Goal: Task Accomplishment & Management: Manage account settings

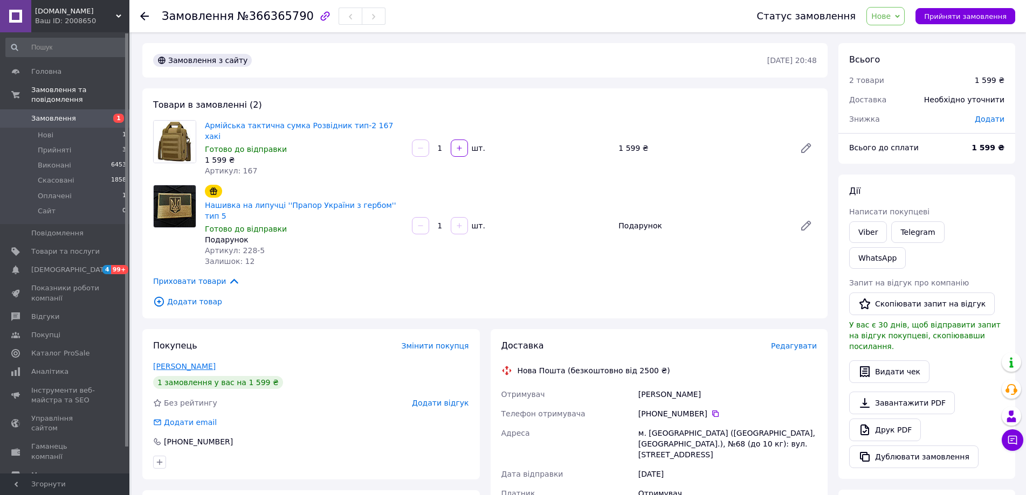
click at [179, 362] on link "[PERSON_NAME]" at bounding box center [184, 366] width 63 height 9
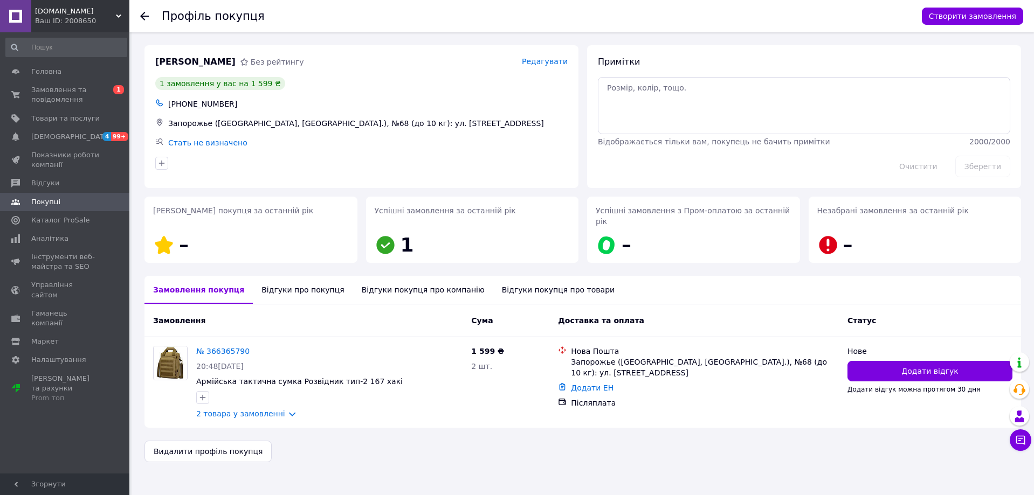
click at [292, 279] on div "Відгуки про покупця" at bounding box center [303, 290] width 100 height 28
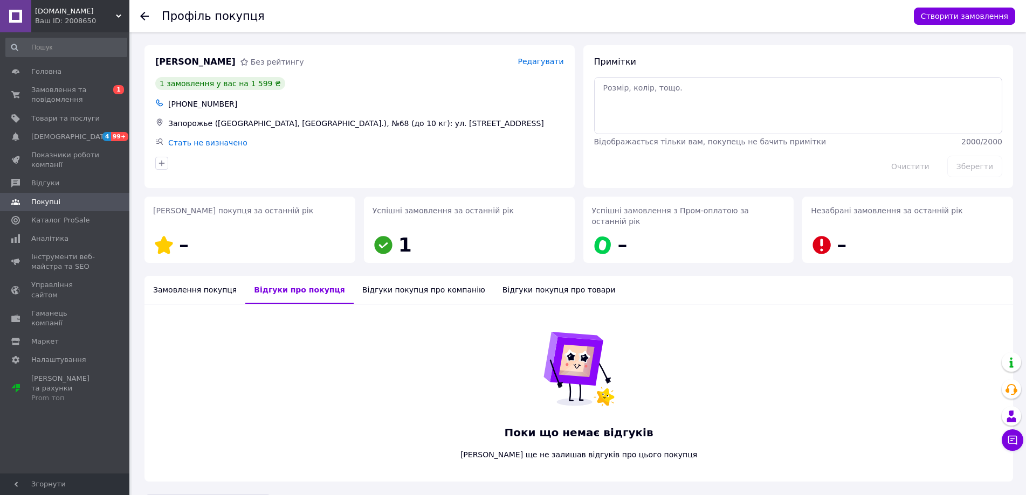
click at [199, 279] on div "Замовлення покупця" at bounding box center [194, 290] width 101 height 28
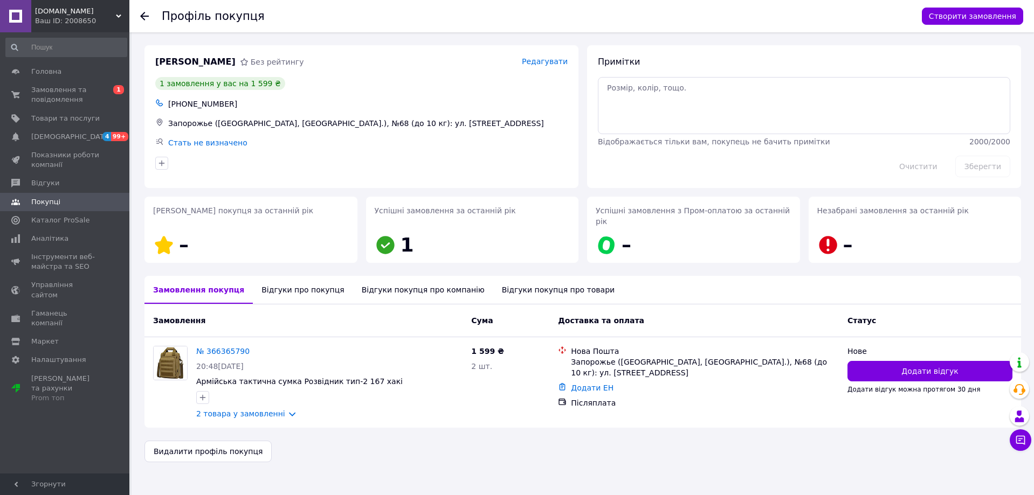
click at [259, 280] on div "Відгуки про покупця" at bounding box center [303, 290] width 100 height 28
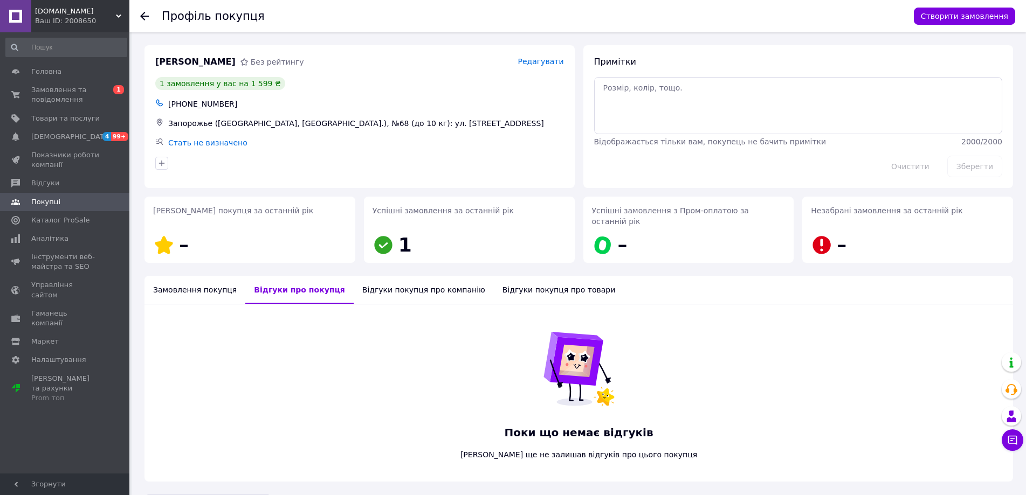
click at [205, 284] on div "Замовлення покупця" at bounding box center [194, 290] width 101 height 28
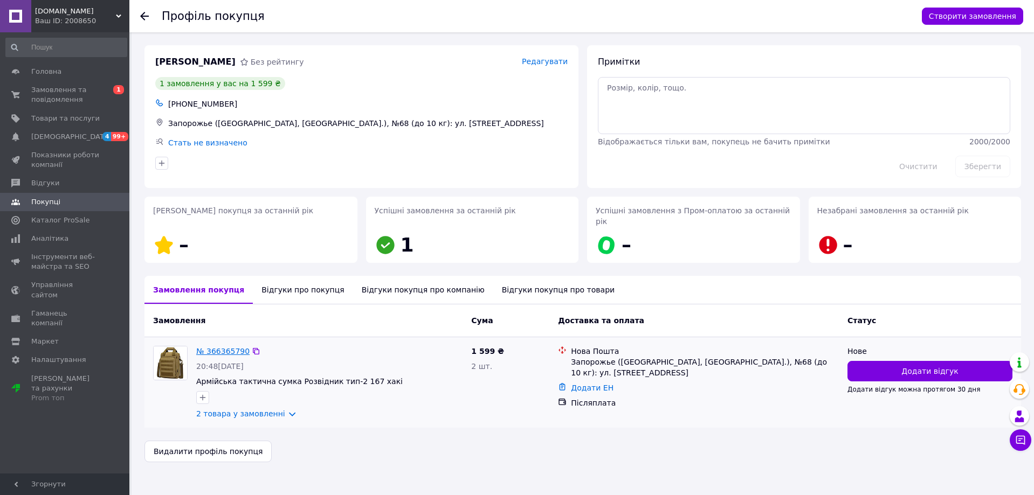
click at [219, 347] on link "№ 366365790" at bounding box center [222, 351] width 53 height 9
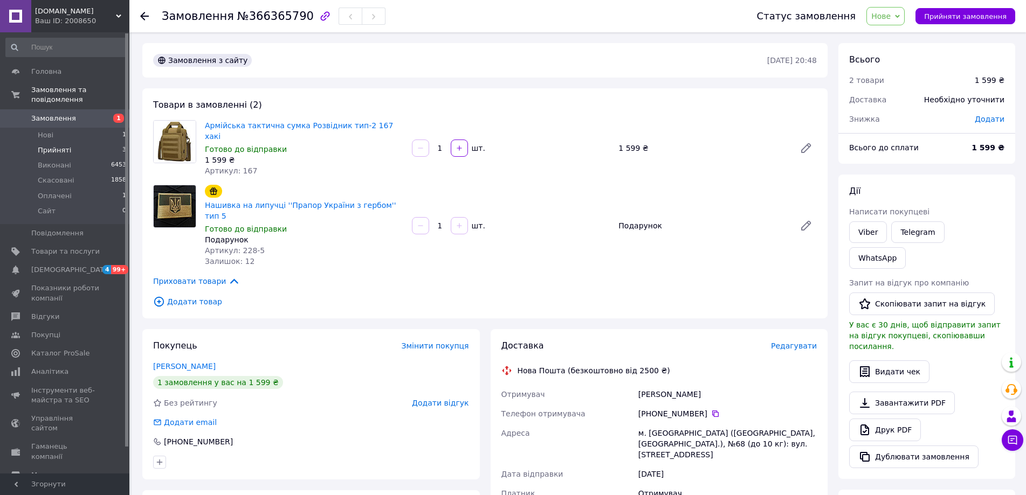
click at [38, 145] on span "Прийняті" at bounding box center [54, 150] width 33 height 10
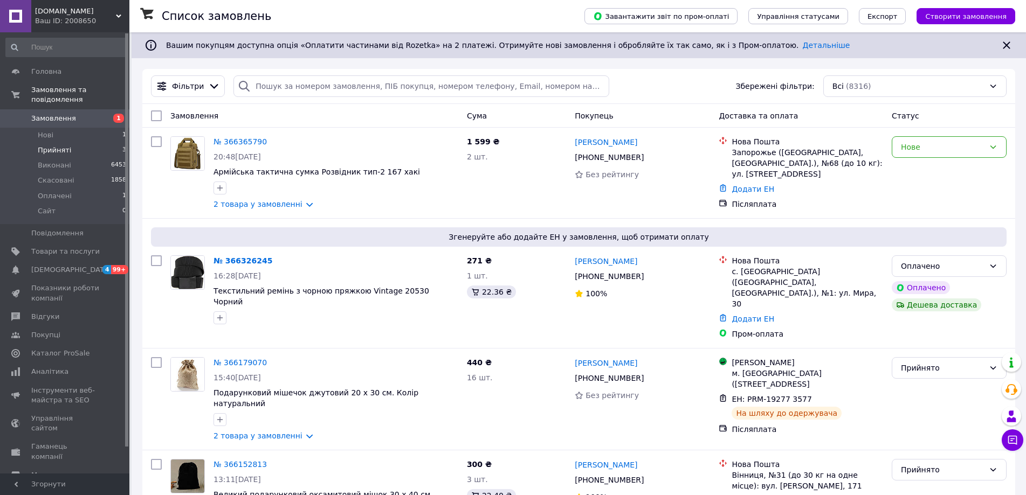
click at [48, 145] on span "Прийняті" at bounding box center [54, 150] width 33 height 10
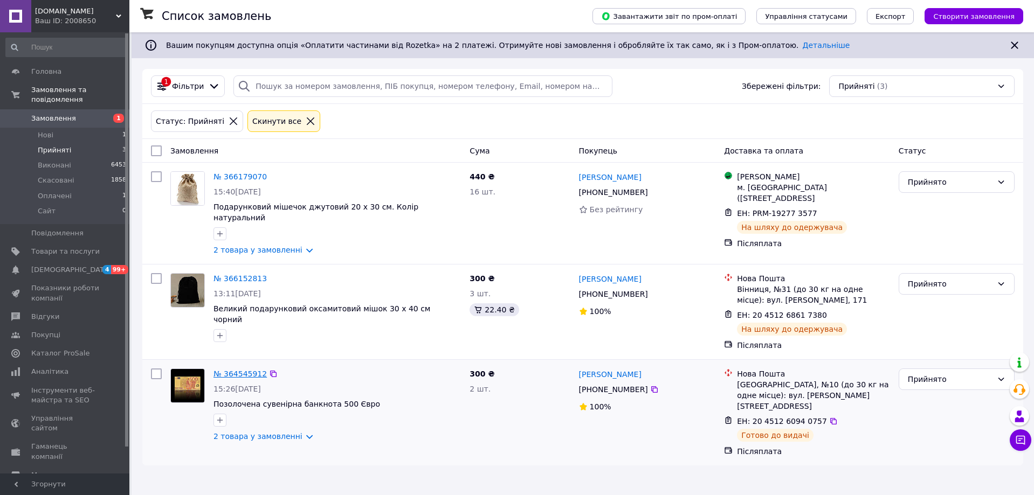
click at [217, 370] on link "№ 364545912" at bounding box center [239, 374] width 53 height 9
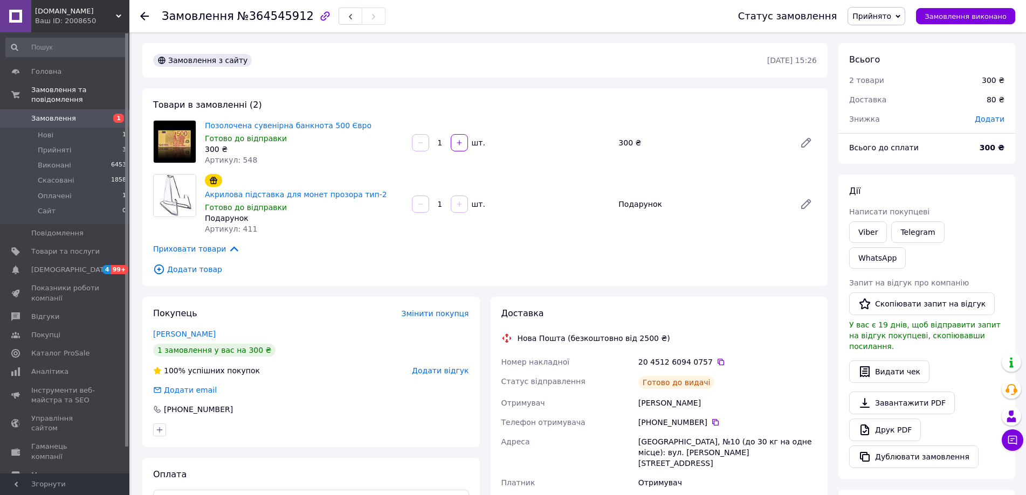
click at [891, 12] on span "Прийнято" at bounding box center [871, 16] width 39 height 9
click at [899, 56] on li "Скасовано" at bounding box center [876, 54] width 57 height 16
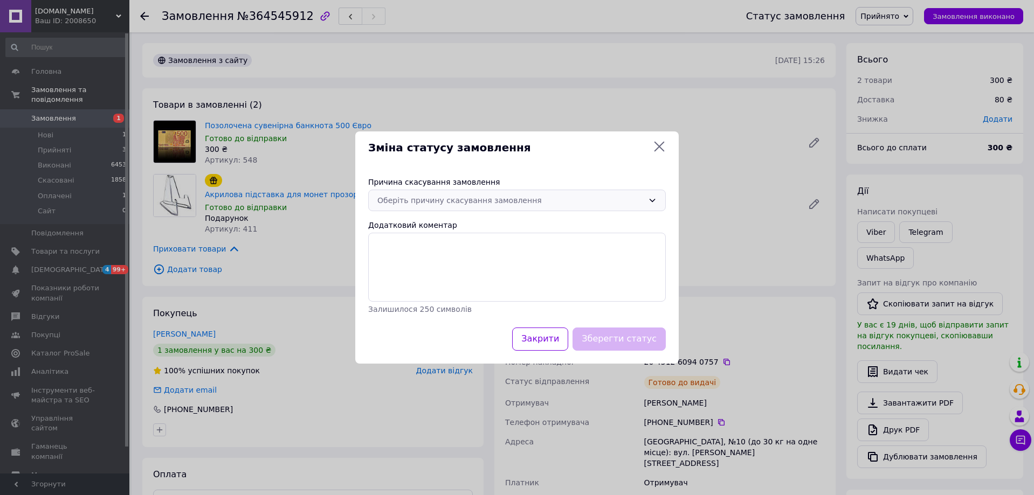
click at [538, 204] on div "Оберіть причину скасування замовлення" at bounding box center [510, 201] width 266 height 12
click at [532, 264] on li "Оплата не надійшла" at bounding box center [517, 262] width 296 height 19
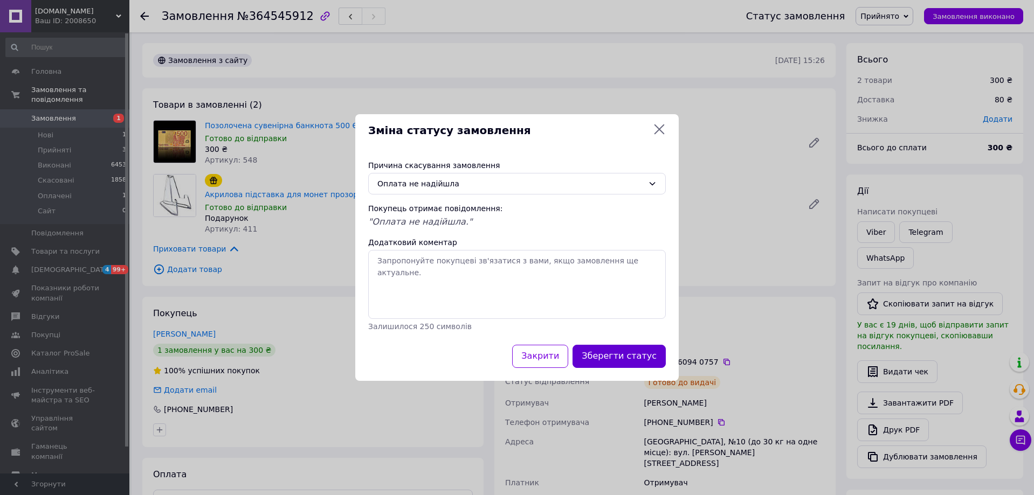
click at [605, 353] on button "Зберегти статус" at bounding box center [618, 356] width 93 height 23
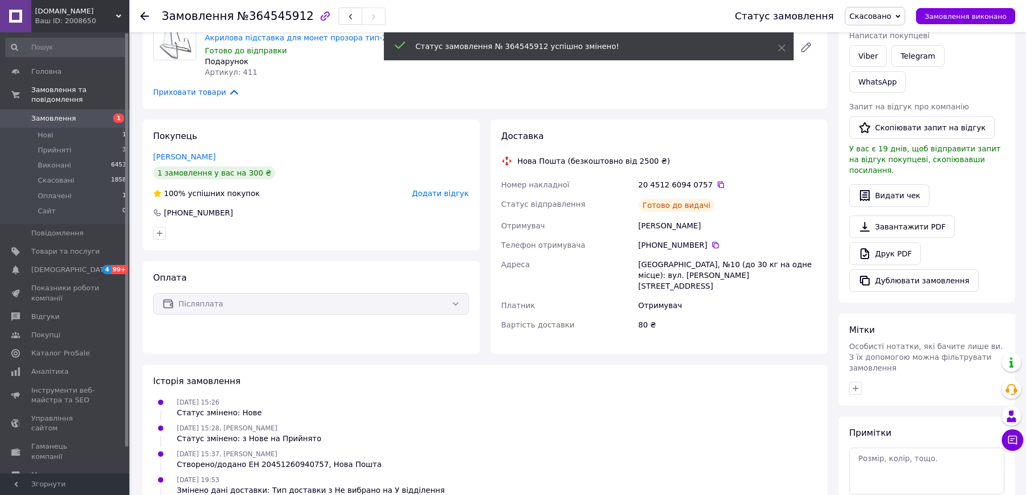
scroll to position [162, 0]
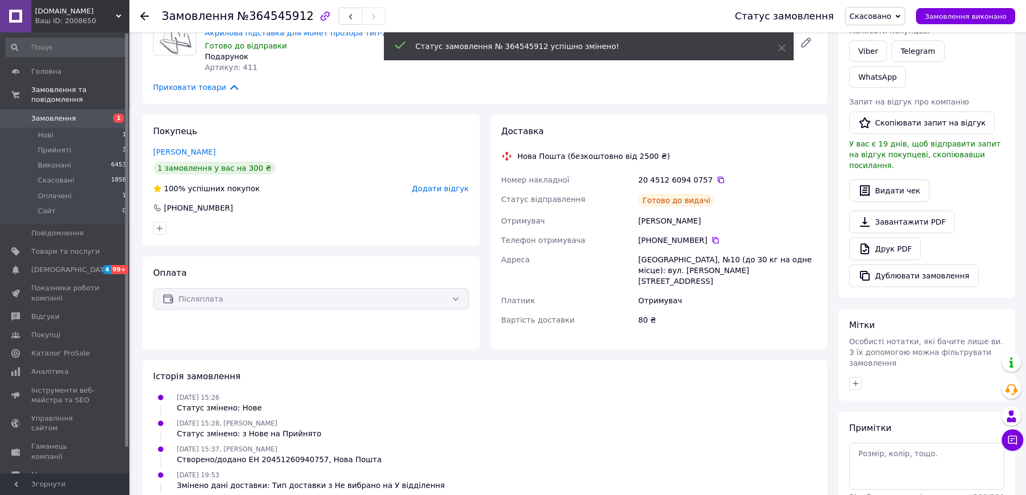
click at [448, 184] on span "Додати відгук" at bounding box center [440, 188] width 57 height 9
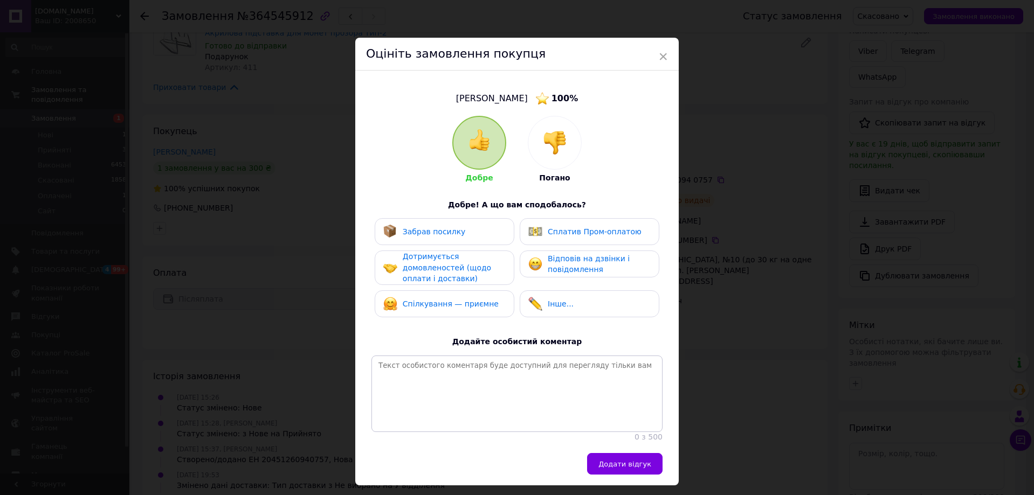
click at [546, 154] on img at bounding box center [555, 143] width 24 height 24
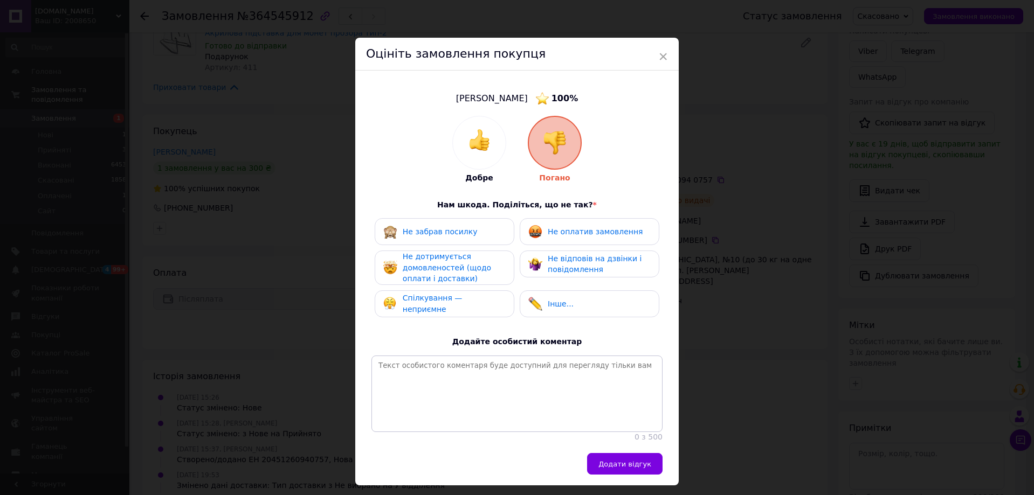
click at [548, 258] on span "Не відповів на дзвінки і повідомлення" at bounding box center [595, 264] width 94 height 20
click at [550, 239] on div "Не оплатив замовлення" at bounding box center [589, 231] width 140 height 27
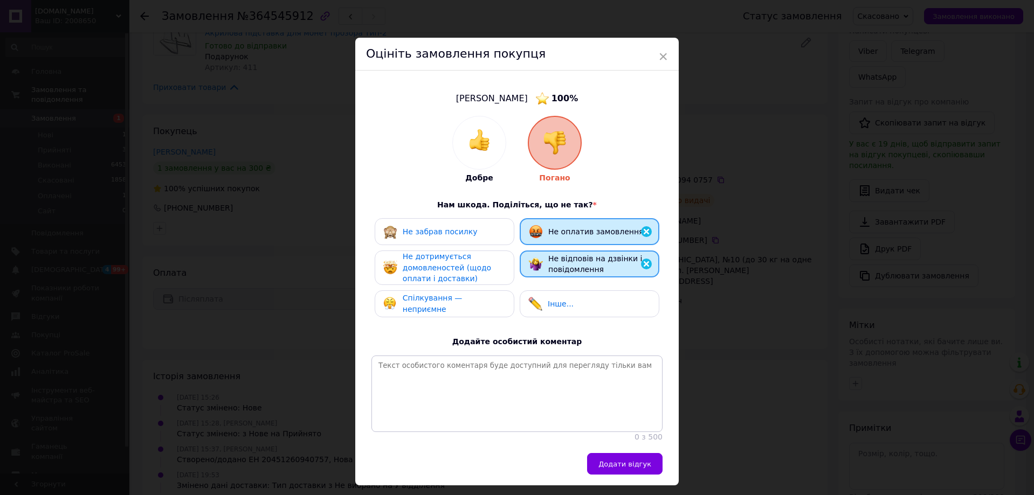
click at [480, 279] on div "Не дотримується домовленостей (щодо оплати і доставки)" at bounding box center [454, 267] width 102 height 33
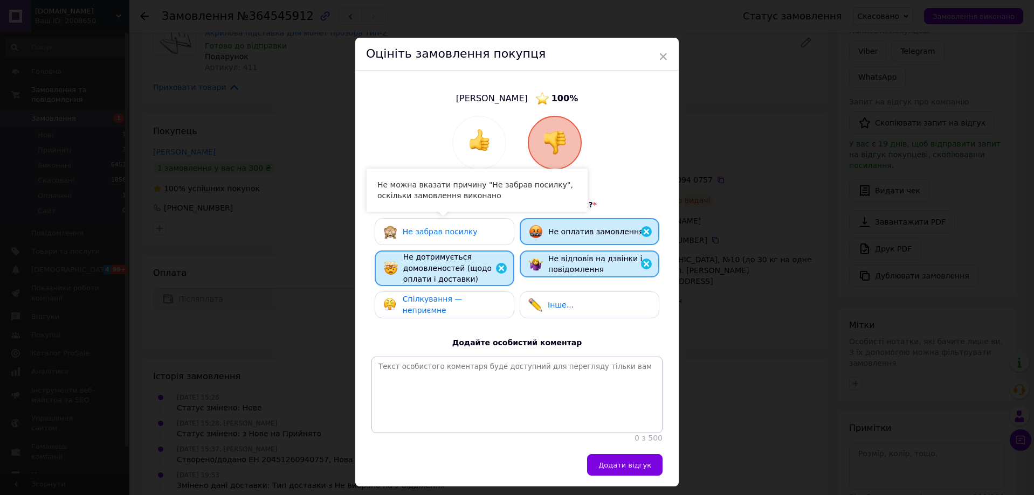
click at [481, 234] on div "Не забрав посилку" at bounding box center [444, 232] width 122 height 14
click at [462, 302] on span "Спілкування — неприємне" at bounding box center [433, 305] width 60 height 20
click at [548, 306] on span "Інше..." at bounding box center [561, 305] width 26 height 9
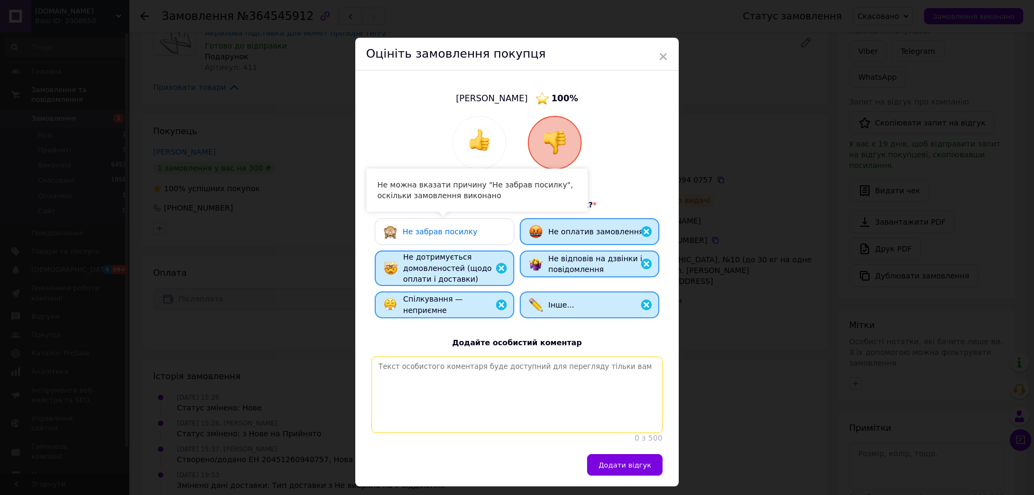
click at [505, 374] on textarea at bounding box center [516, 395] width 291 height 77
type textarea "К"
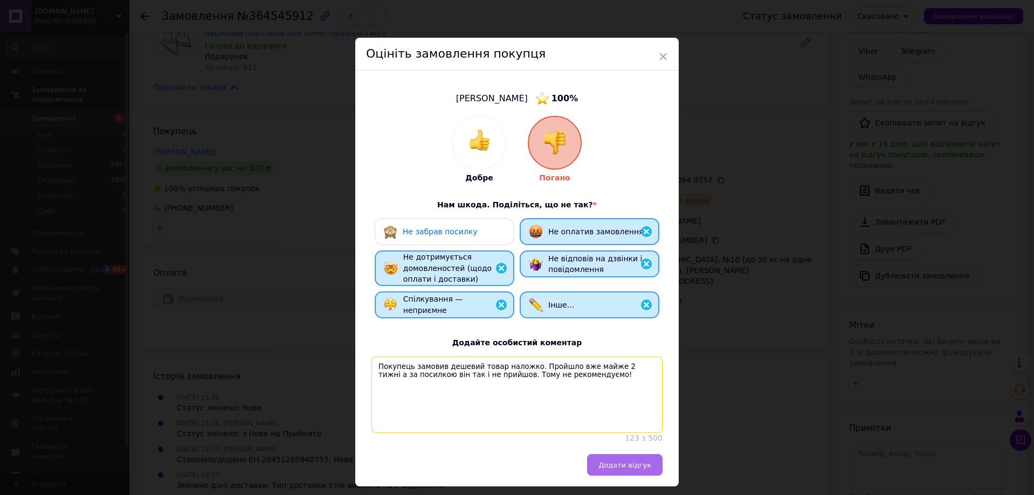
type textarea "Покупець замовив дешевий товар наложко. Пройшло вже майже 2 тижні а за посилкою…"
click at [627, 464] on button "Додати відгук" at bounding box center [624, 465] width 75 height 22
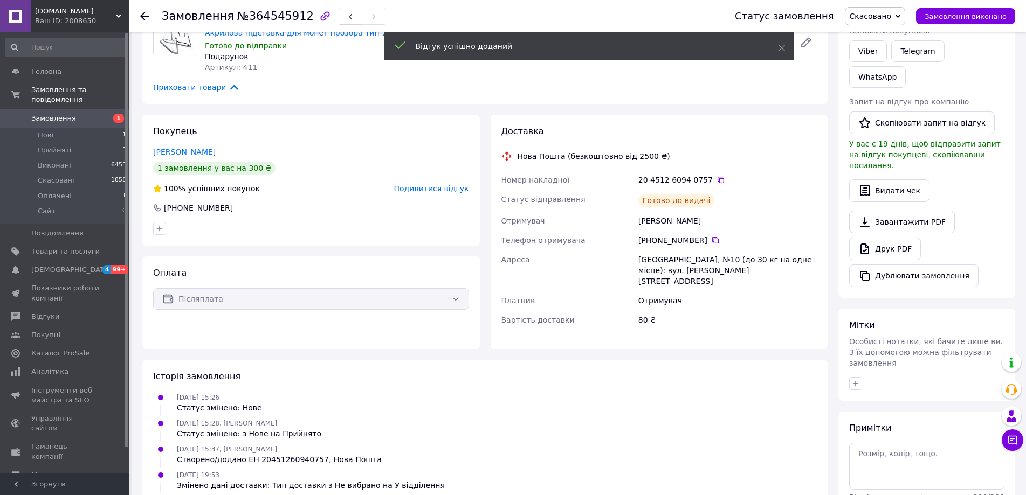
scroll to position [0, 0]
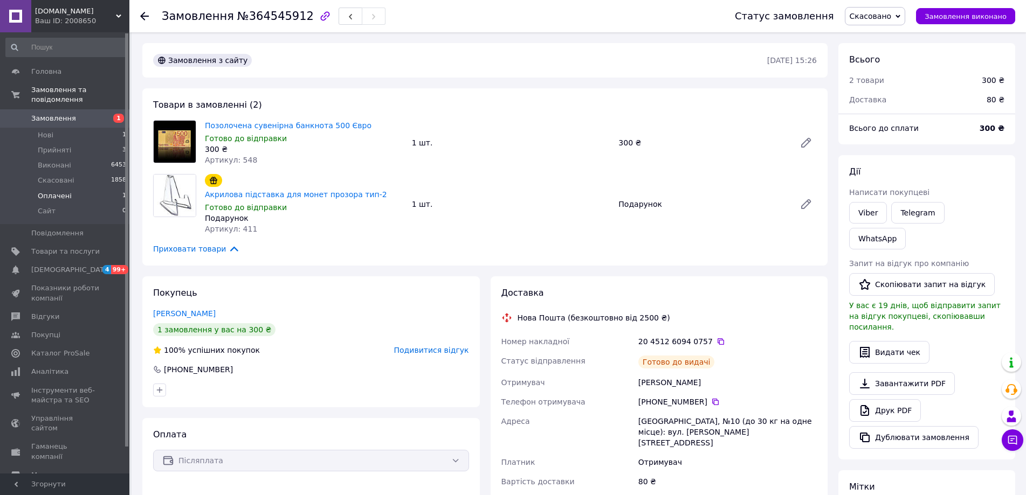
click at [80, 189] on li "Оплачені 1" at bounding box center [66, 196] width 133 height 15
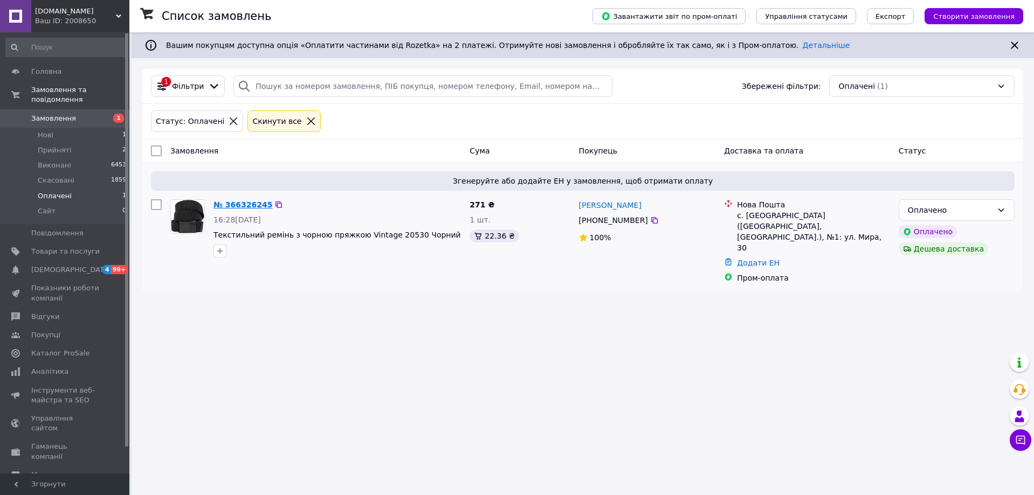
click at [251, 203] on link "№ 366326245" at bounding box center [242, 204] width 59 height 9
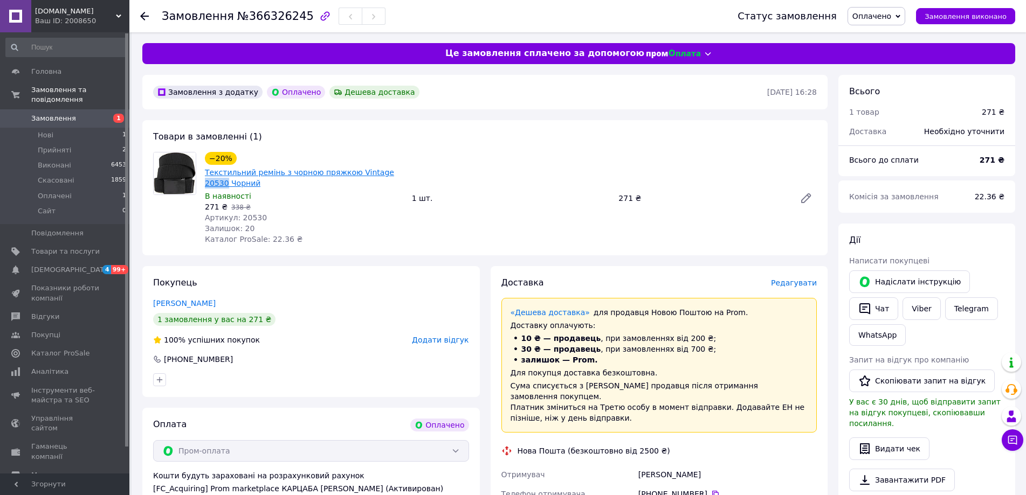
drag, startPoint x: 396, startPoint y: 174, endPoint x: 375, endPoint y: 175, distance: 20.5
click at [375, 175] on span "Текстильний ремінь з чорною пряжкою Vintage 20530 Чорний" at bounding box center [304, 178] width 198 height 22
copy link "20530"
click at [484, 197] on div "1 шт." at bounding box center [510, 198] width 207 height 15
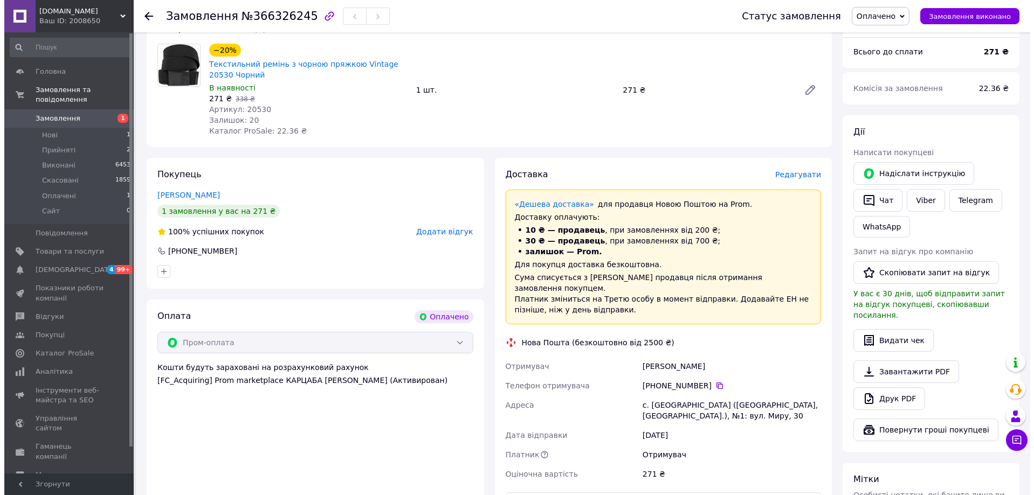
scroll to position [108, 0]
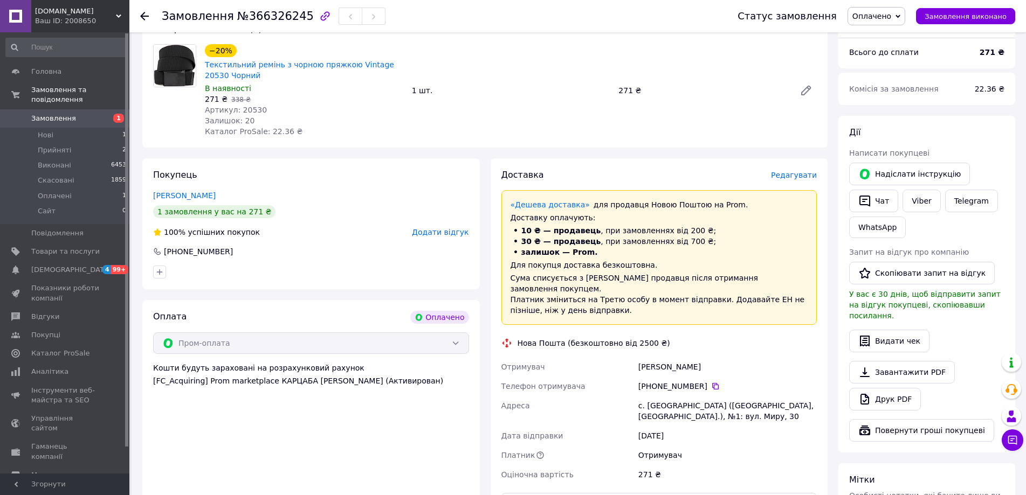
click at [789, 175] on span "Редагувати" at bounding box center [794, 175] width 46 height 9
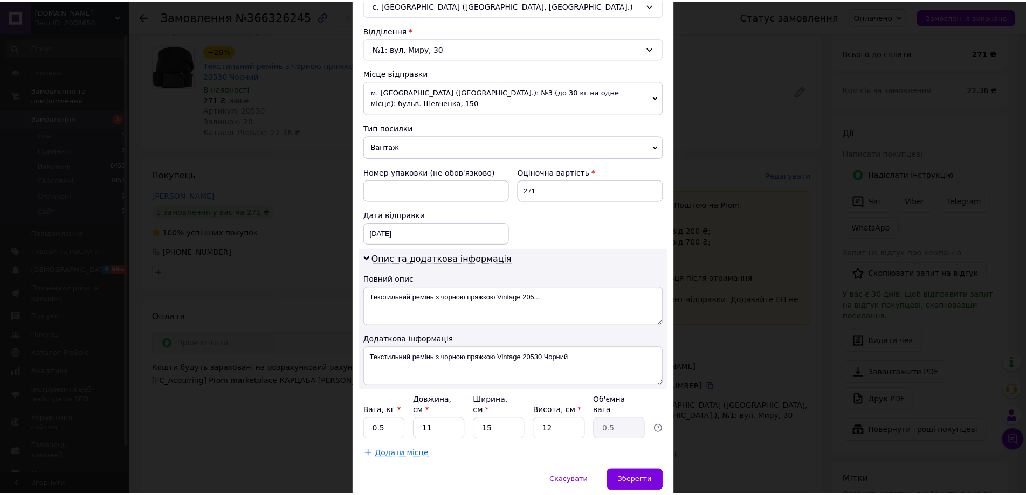
scroll to position [323, 0]
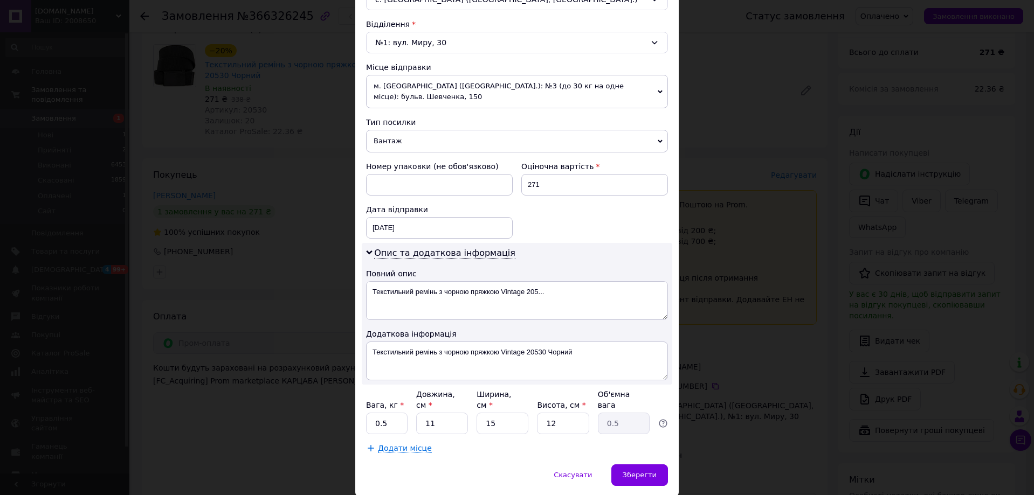
click at [801, 317] on div "× Редагування доставки Спосіб доставки Нова Пошта (безкоштовно від 2500 ₴) Плат…" at bounding box center [517, 247] width 1034 height 495
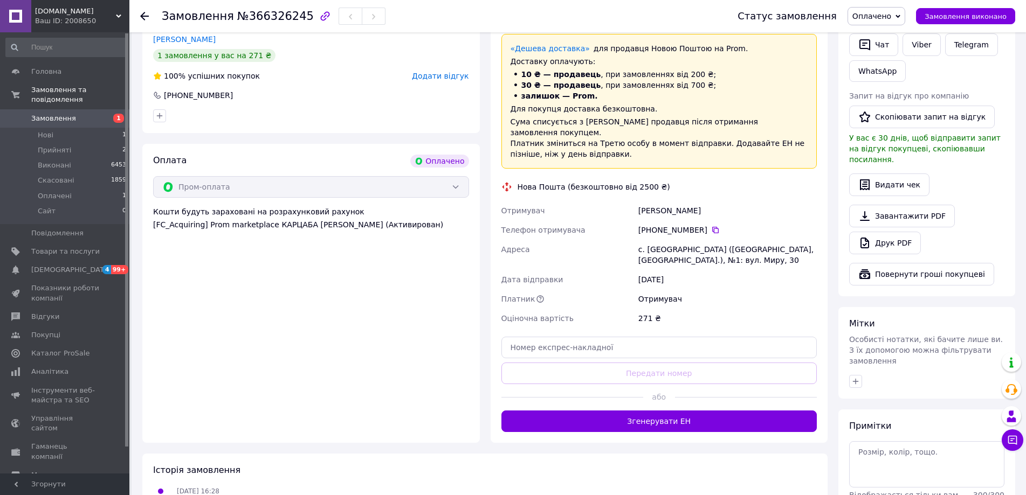
scroll to position [269, 0]
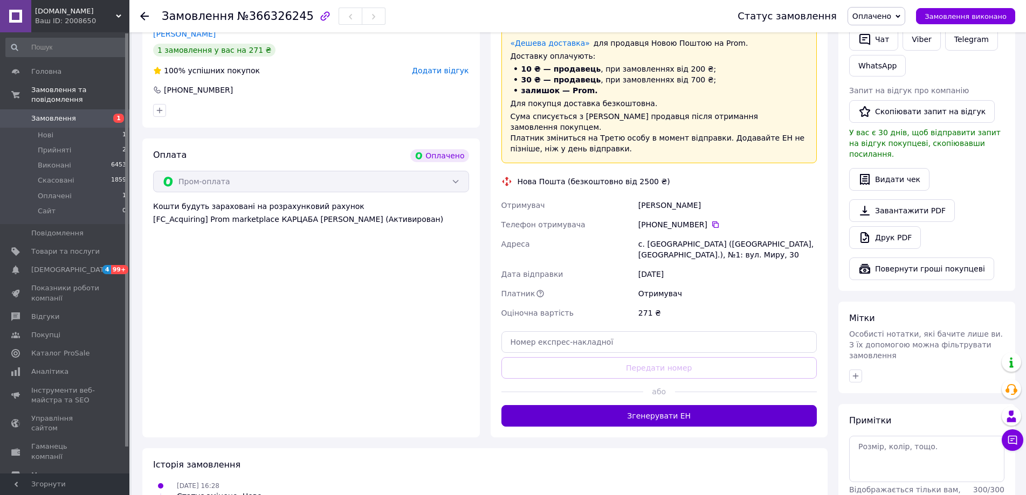
click at [732, 408] on button "Згенерувати ЕН" at bounding box center [659, 416] width 316 height 22
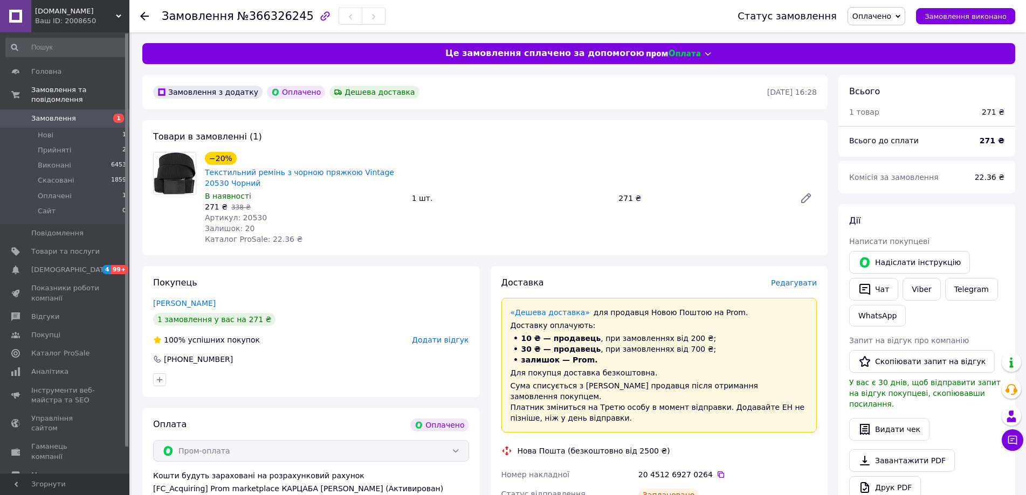
scroll to position [108, 0]
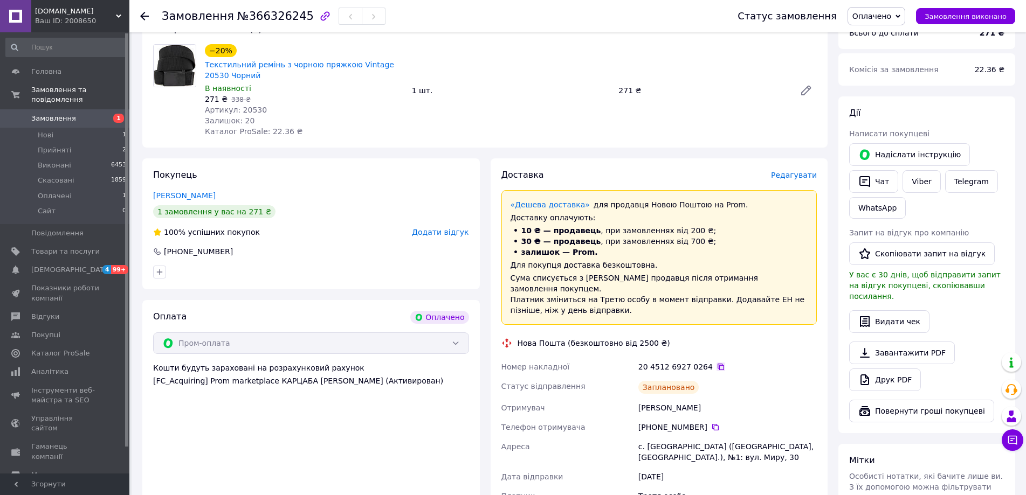
click at [716, 363] on icon at bounding box center [720, 367] width 9 height 9
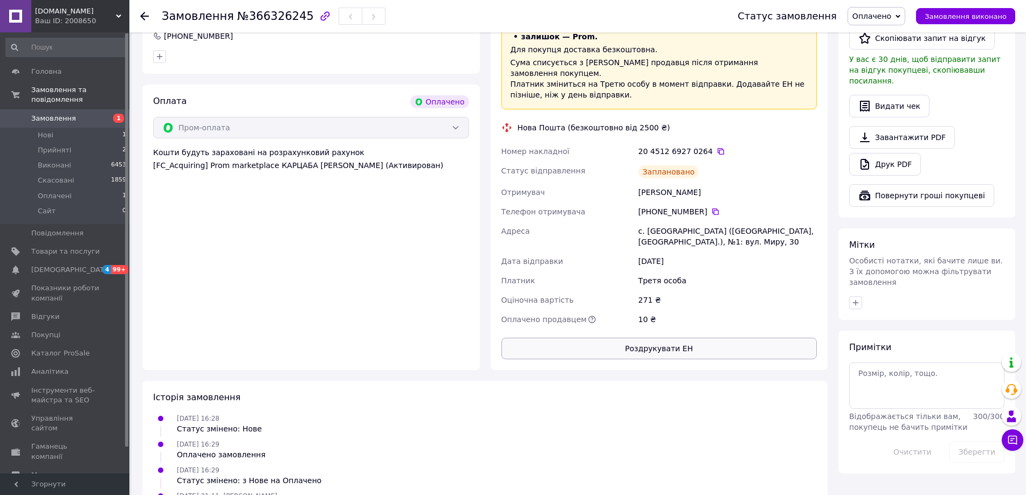
click at [688, 339] on button "Роздрукувати ЕН" at bounding box center [659, 349] width 316 height 22
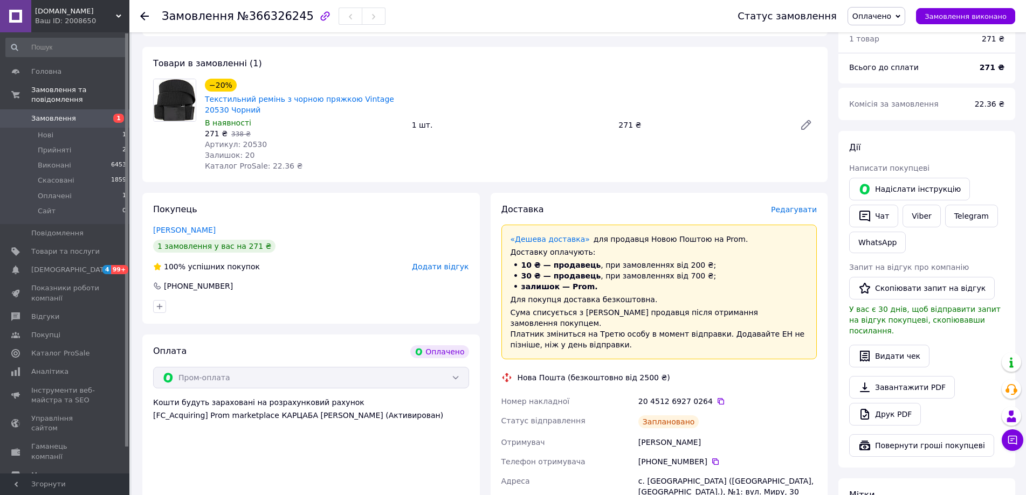
scroll to position [54, 0]
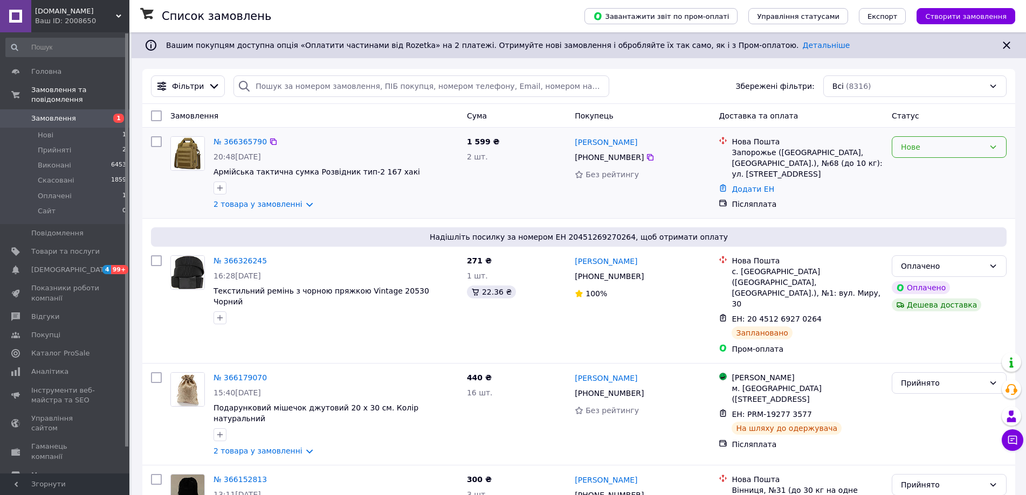
click at [961, 148] on div "Нове" at bounding box center [942, 147] width 84 height 12
click at [963, 169] on li "Прийнято" at bounding box center [949, 170] width 114 height 19
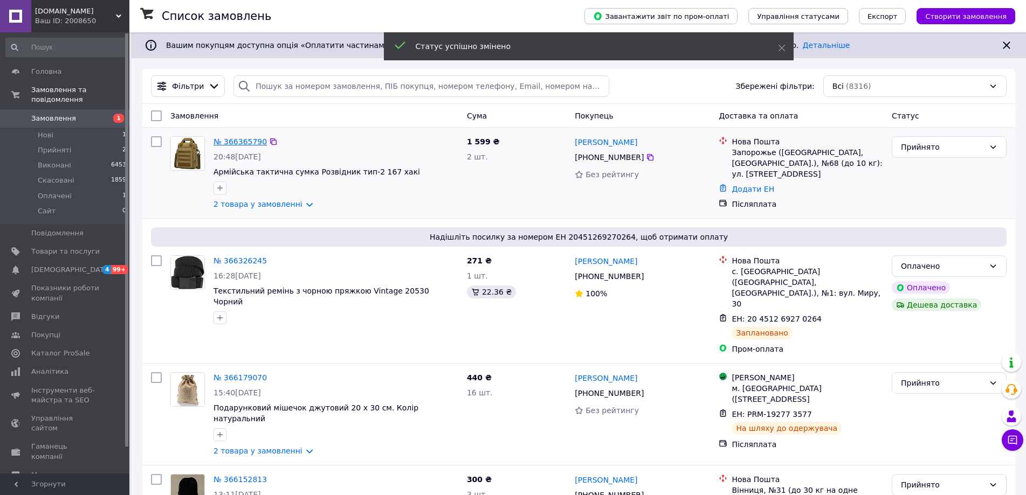
click at [238, 145] on link "№ 366365790" at bounding box center [239, 141] width 53 height 9
